Goal: Check status

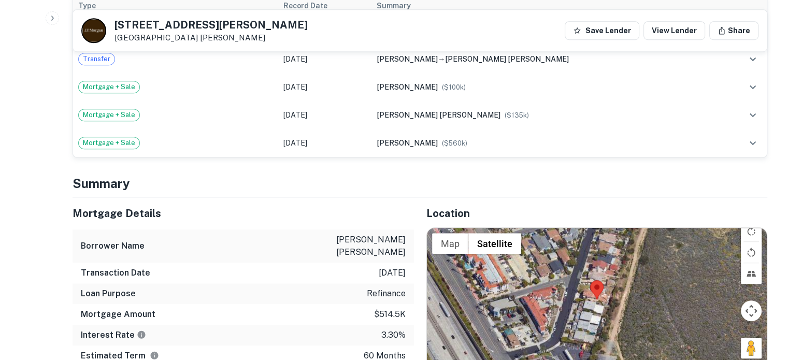
scroll to position [881, 0]
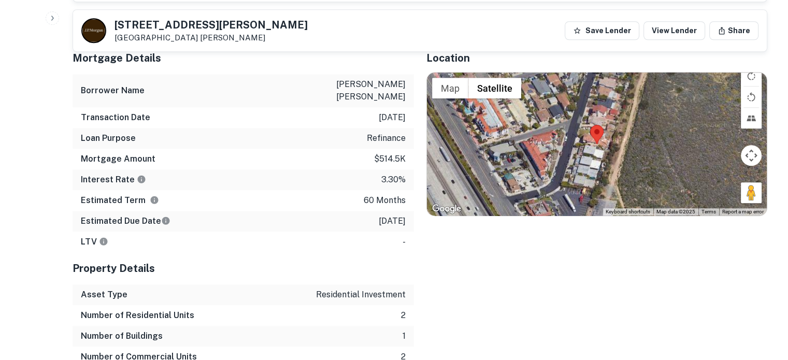
click at [605, 136] on div at bounding box center [597, 144] width 341 height 143
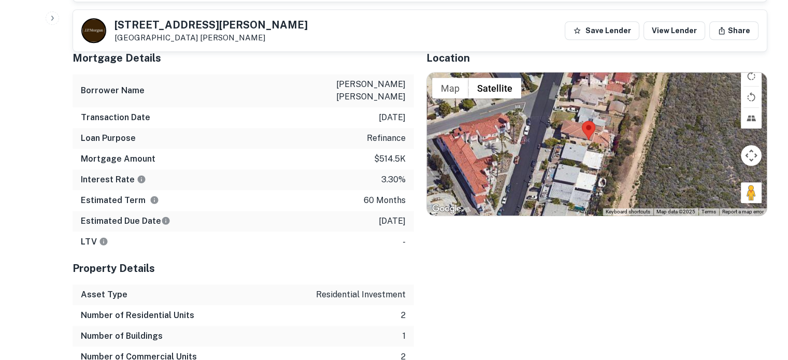
click at [590, 132] on div at bounding box center [597, 144] width 341 height 143
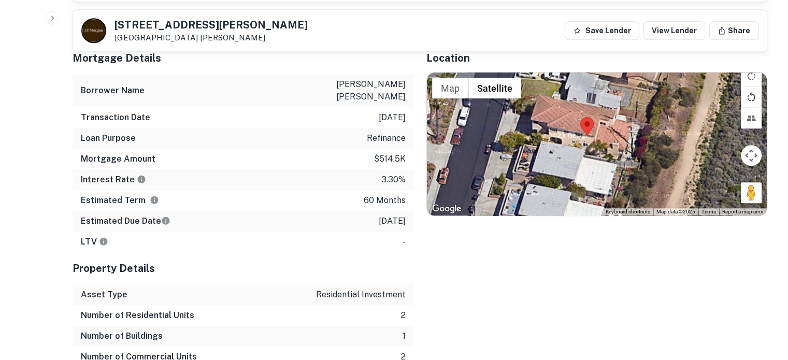
click at [753, 87] on button "Rotate map counterclockwise" at bounding box center [751, 97] width 21 height 21
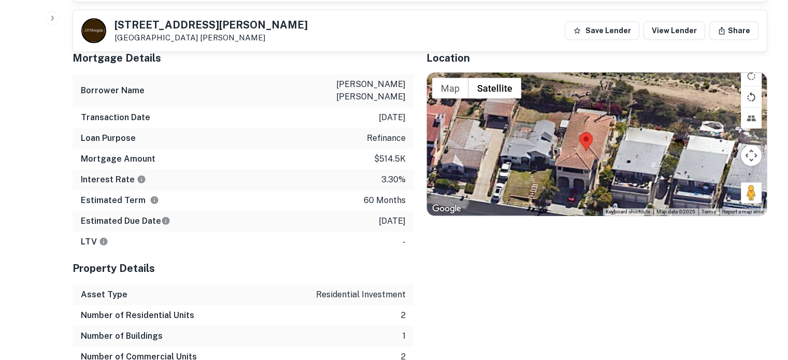
click at [753, 87] on button "Rotate map counterclockwise" at bounding box center [751, 97] width 21 height 21
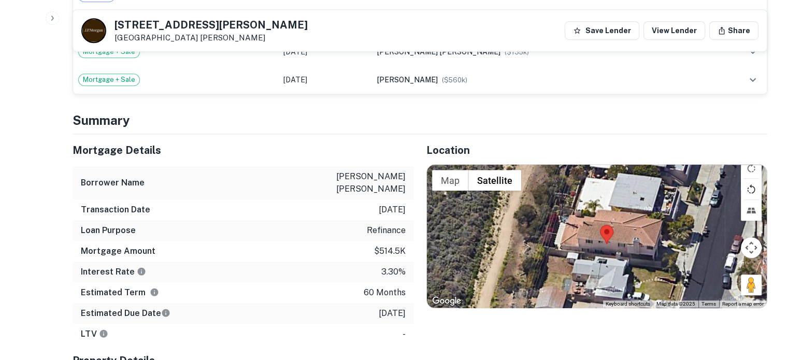
scroll to position [778, 0]
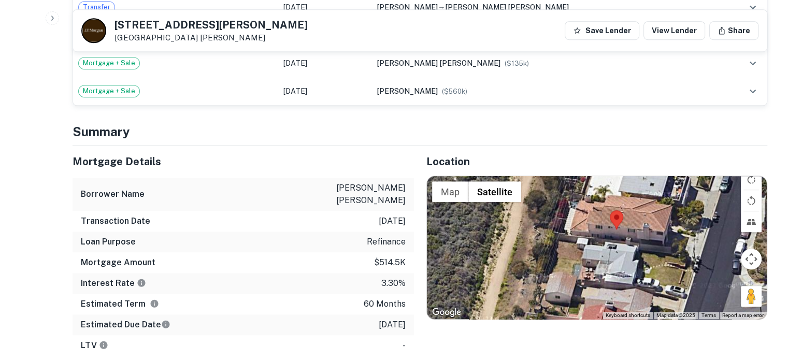
drag, startPoint x: 622, startPoint y: 236, endPoint x: 626, endPoint y: 187, distance: 48.9
click at [626, 187] on div at bounding box center [597, 247] width 341 height 143
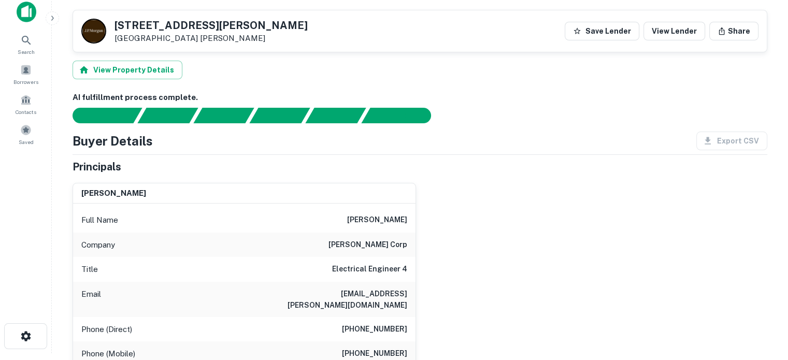
scroll to position [0, 0]
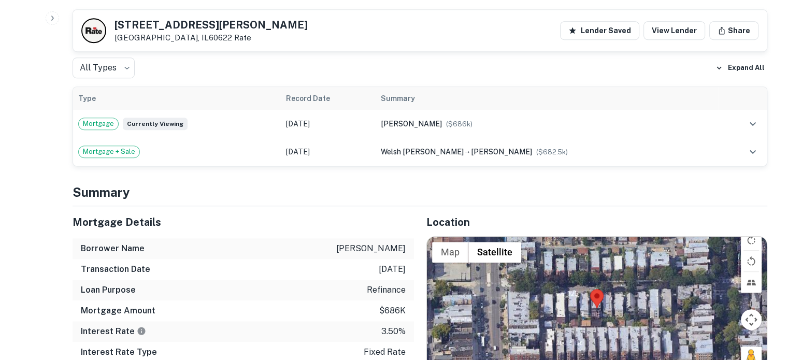
scroll to position [622, 0]
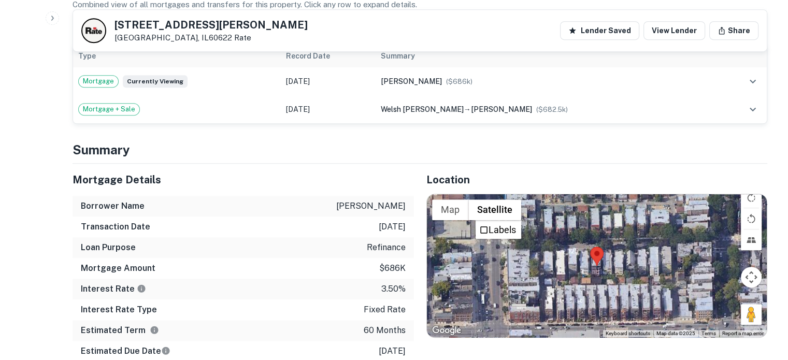
click at [595, 265] on div at bounding box center [597, 265] width 341 height 143
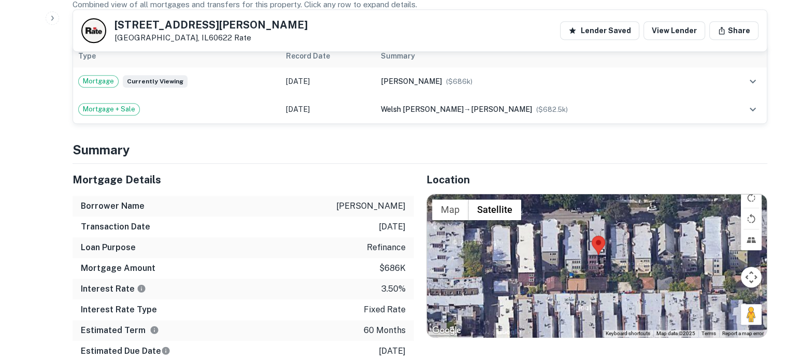
click at [596, 260] on div at bounding box center [597, 265] width 341 height 143
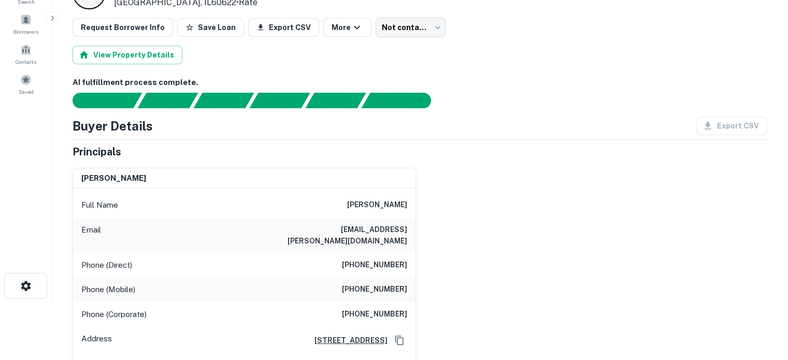
scroll to position [0, 0]
